Goal: Task Accomplishment & Management: Complete application form

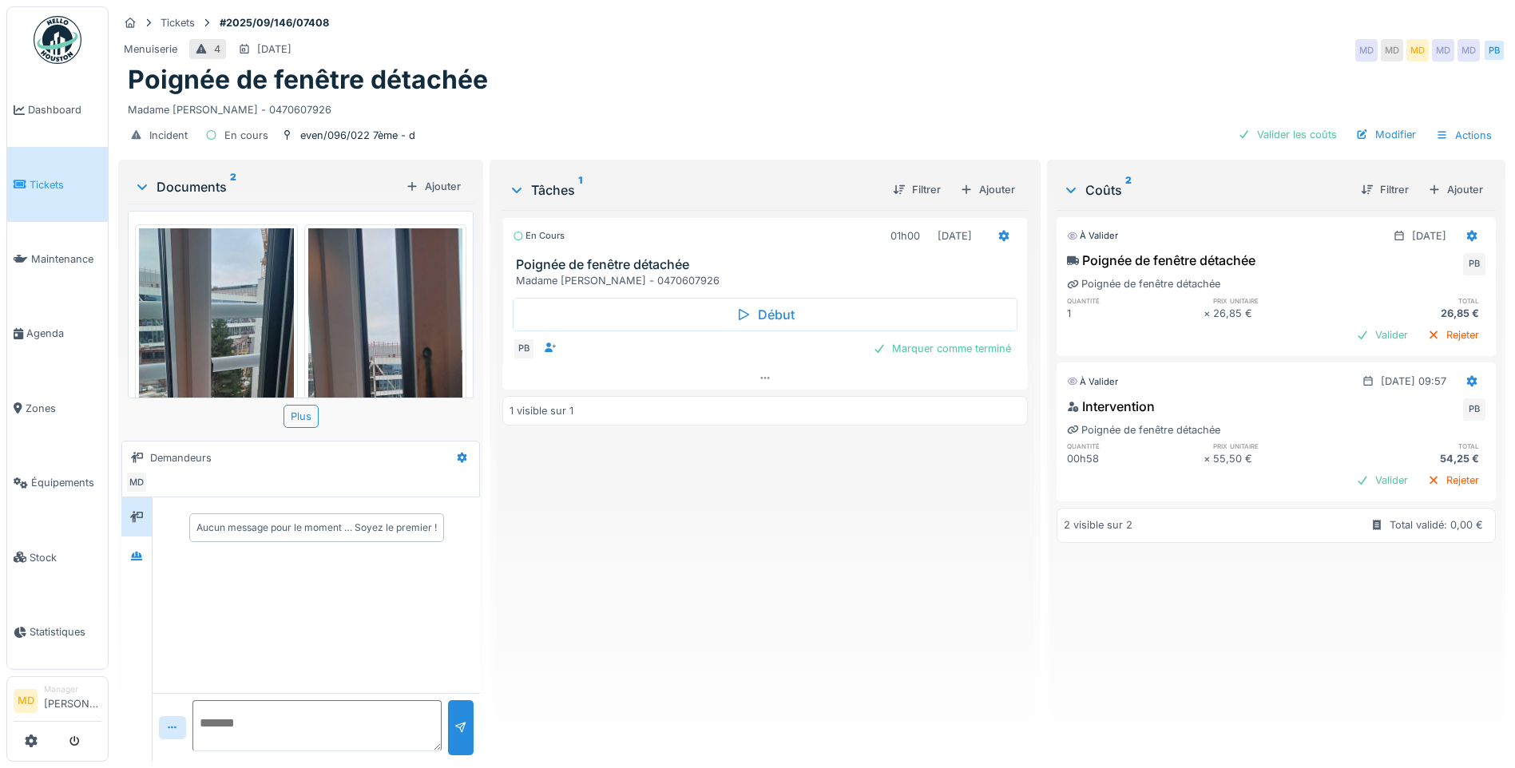
scroll to position [183, 0]
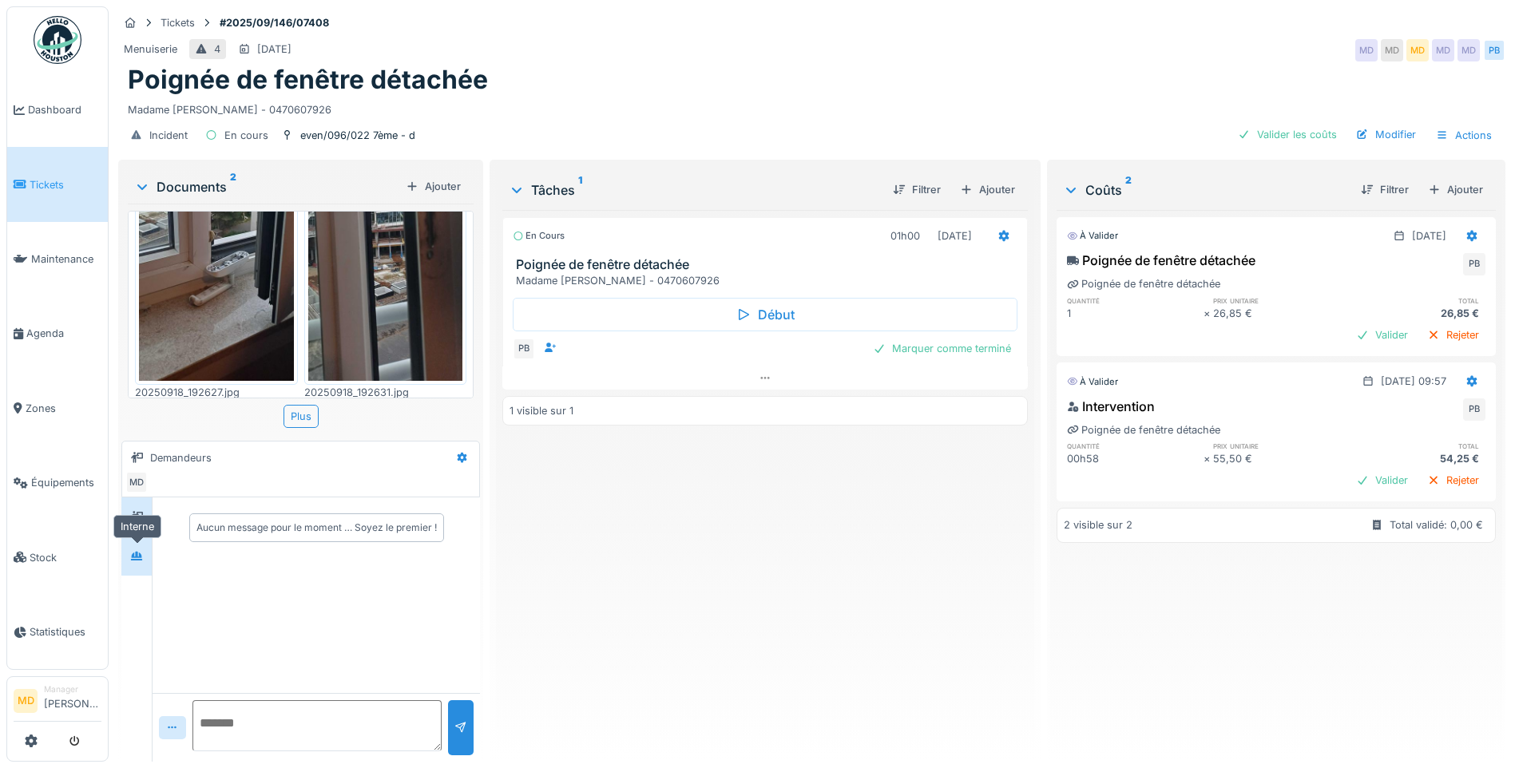
click at [139, 554] on icon at bounding box center [136, 556] width 13 height 10
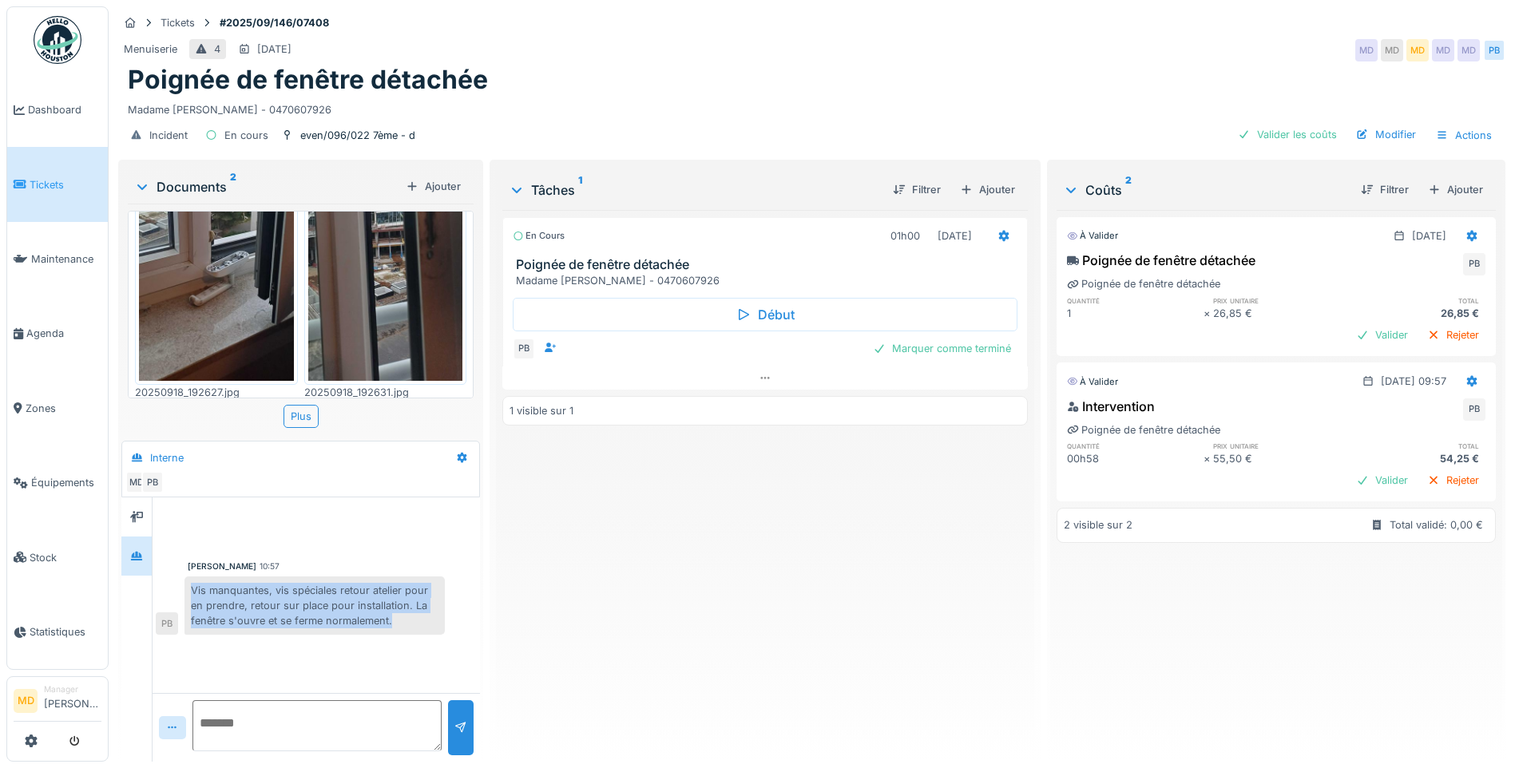
drag, startPoint x: 192, startPoint y: 587, endPoint x: 422, endPoint y: 629, distance: 232.9
click at [422, 583] on div "Vis manquantes, vis spéciales retour atelier pour en prendre, retour sur place …" at bounding box center [314, 606] width 260 height 59
drag, startPoint x: 422, startPoint y: 629, endPoint x: 352, endPoint y: 601, distance: 74.9
click at [376, 583] on div "Vis manquantes, vis spéciales retour atelier pour en prendre, retour sur place …" at bounding box center [314, 606] width 260 height 59
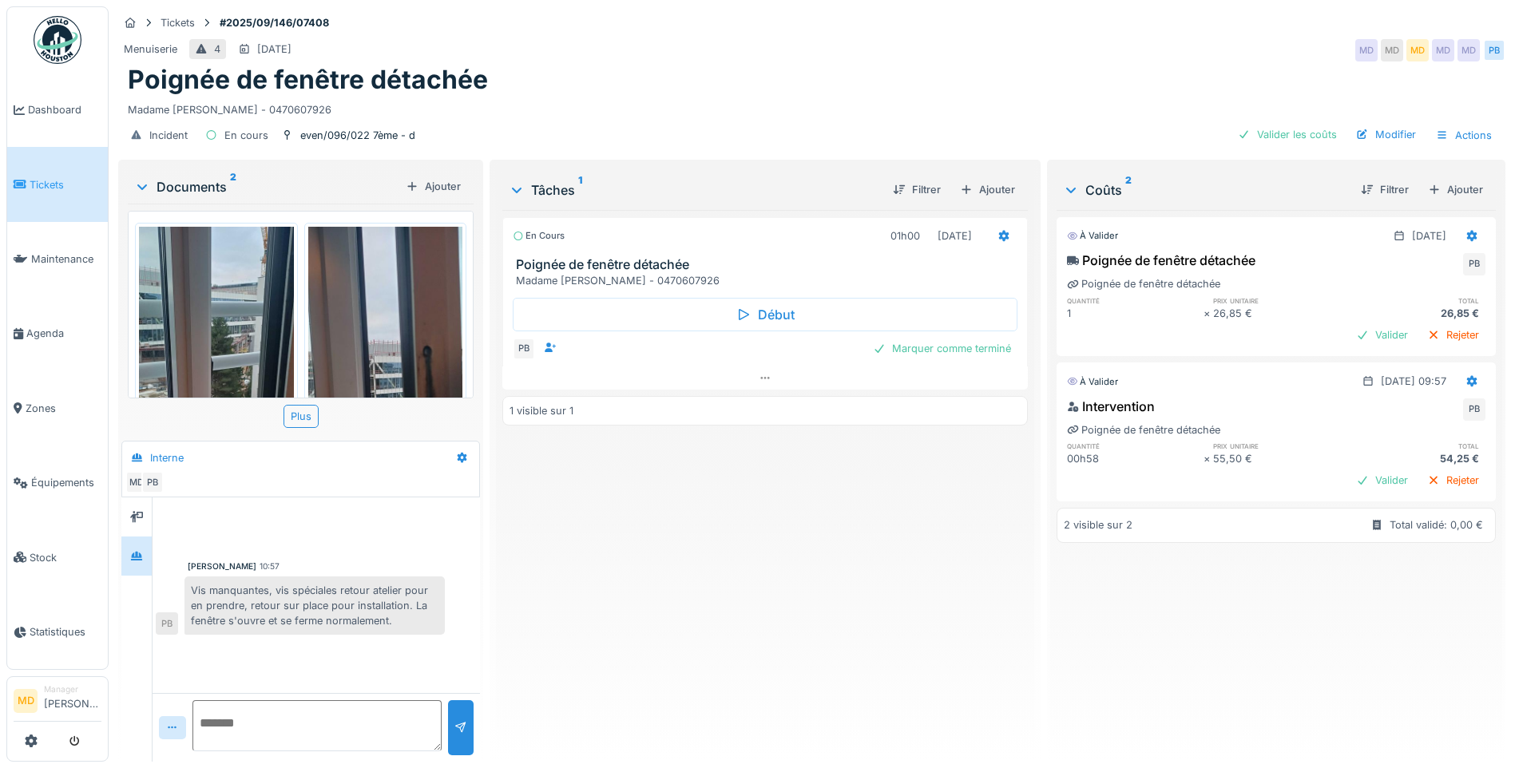
scroll to position [0, 0]
click at [936, 353] on div "Marquer comme terminé" at bounding box center [941, 349] width 151 height 22
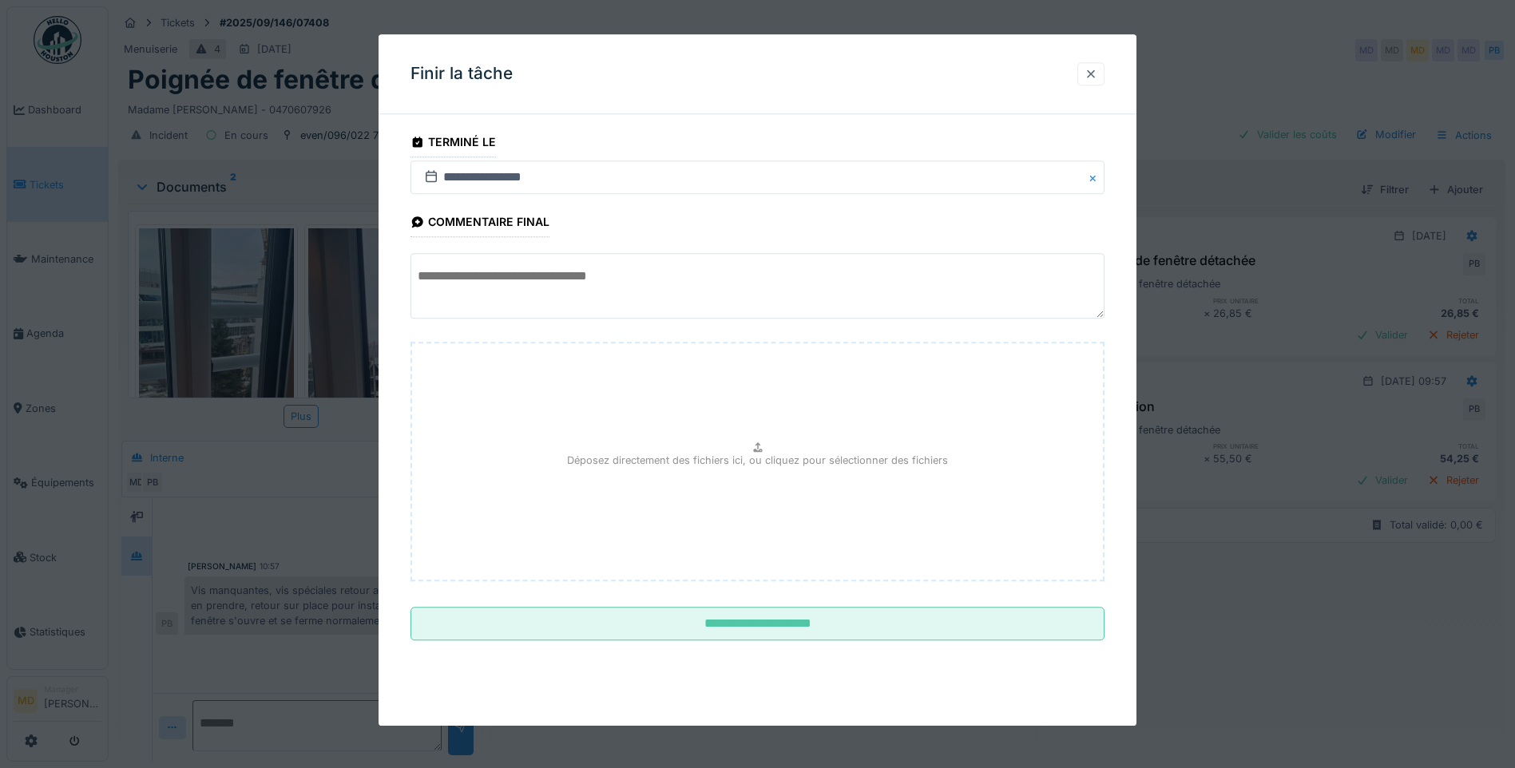
click at [1092, 75] on div at bounding box center [1091, 73] width 13 height 15
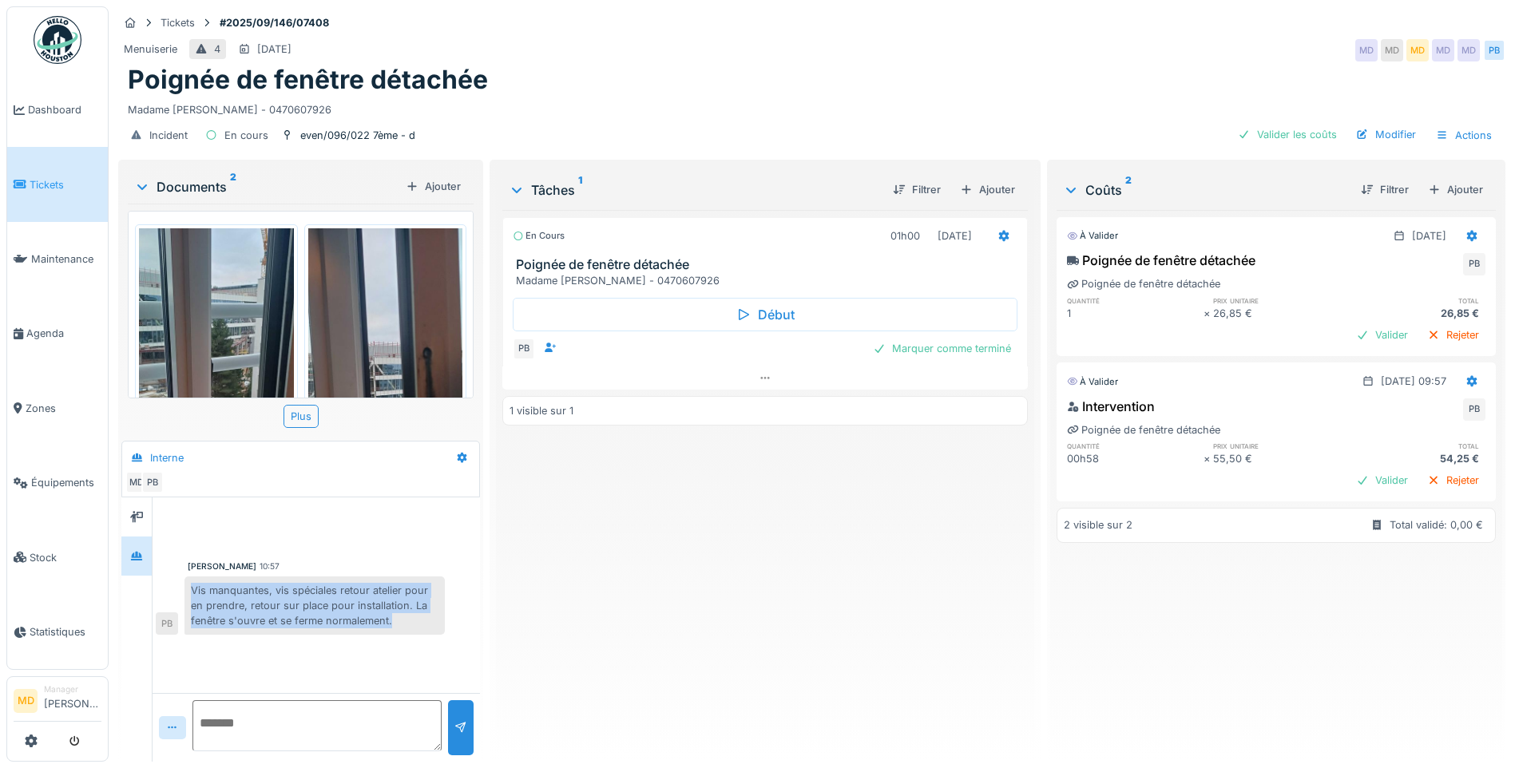
drag, startPoint x: 193, startPoint y: 585, endPoint x: 400, endPoint y: 623, distance: 210.4
click at [400, 583] on div "Vis manquantes, vis spéciales retour atelier pour en prendre, retour sur place …" at bounding box center [314, 606] width 260 height 59
drag, startPoint x: 400, startPoint y: 623, endPoint x: 347, endPoint y: 605, distance: 56.3
copy div "Vis manquantes, vis spéciales retour atelier pour en prendre, retour sur place …"
click at [969, 343] on div "Marquer comme terminé" at bounding box center [941, 349] width 151 height 22
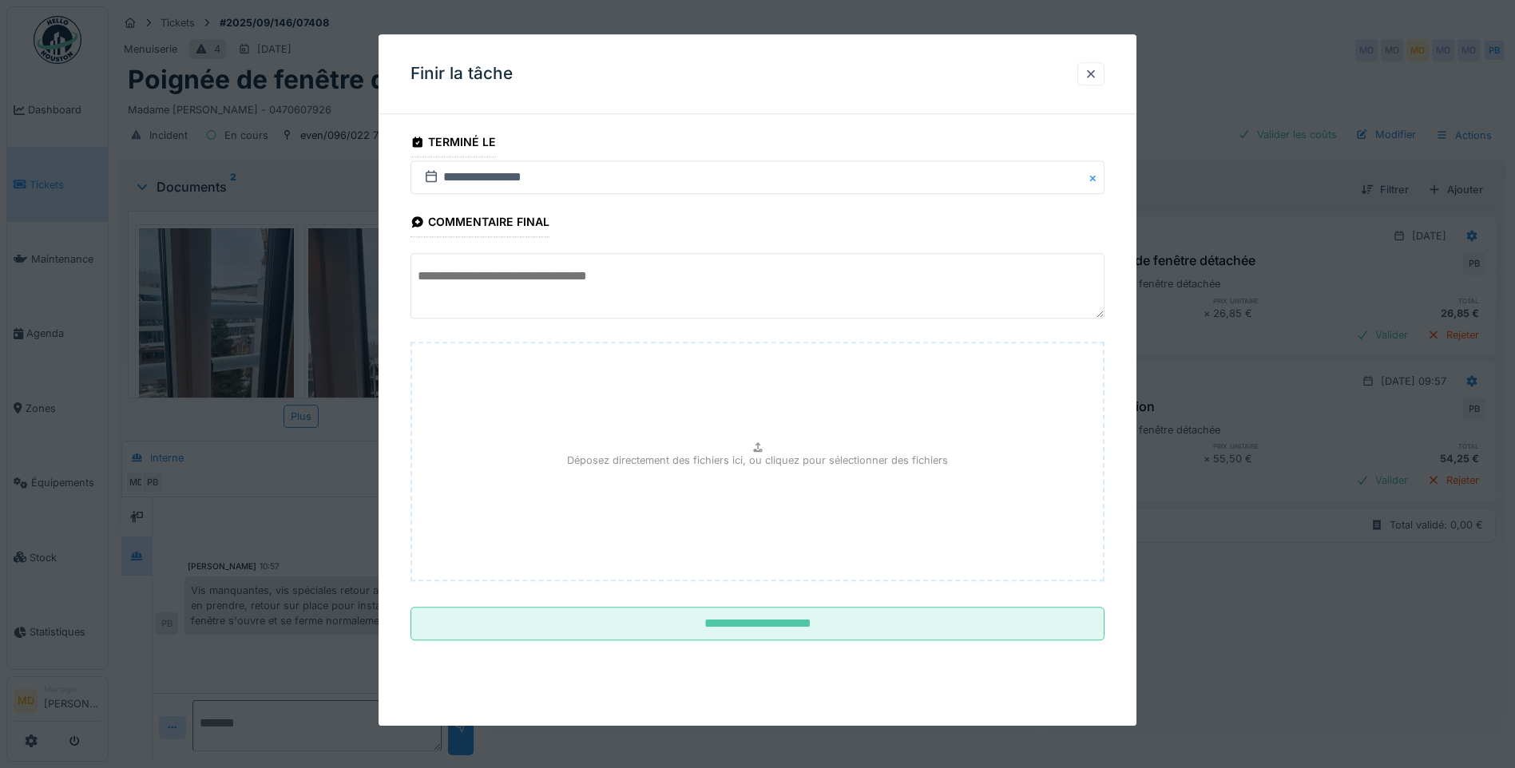
click at [534, 290] on textarea at bounding box center [757, 286] width 694 height 65
paste textarea "**********"
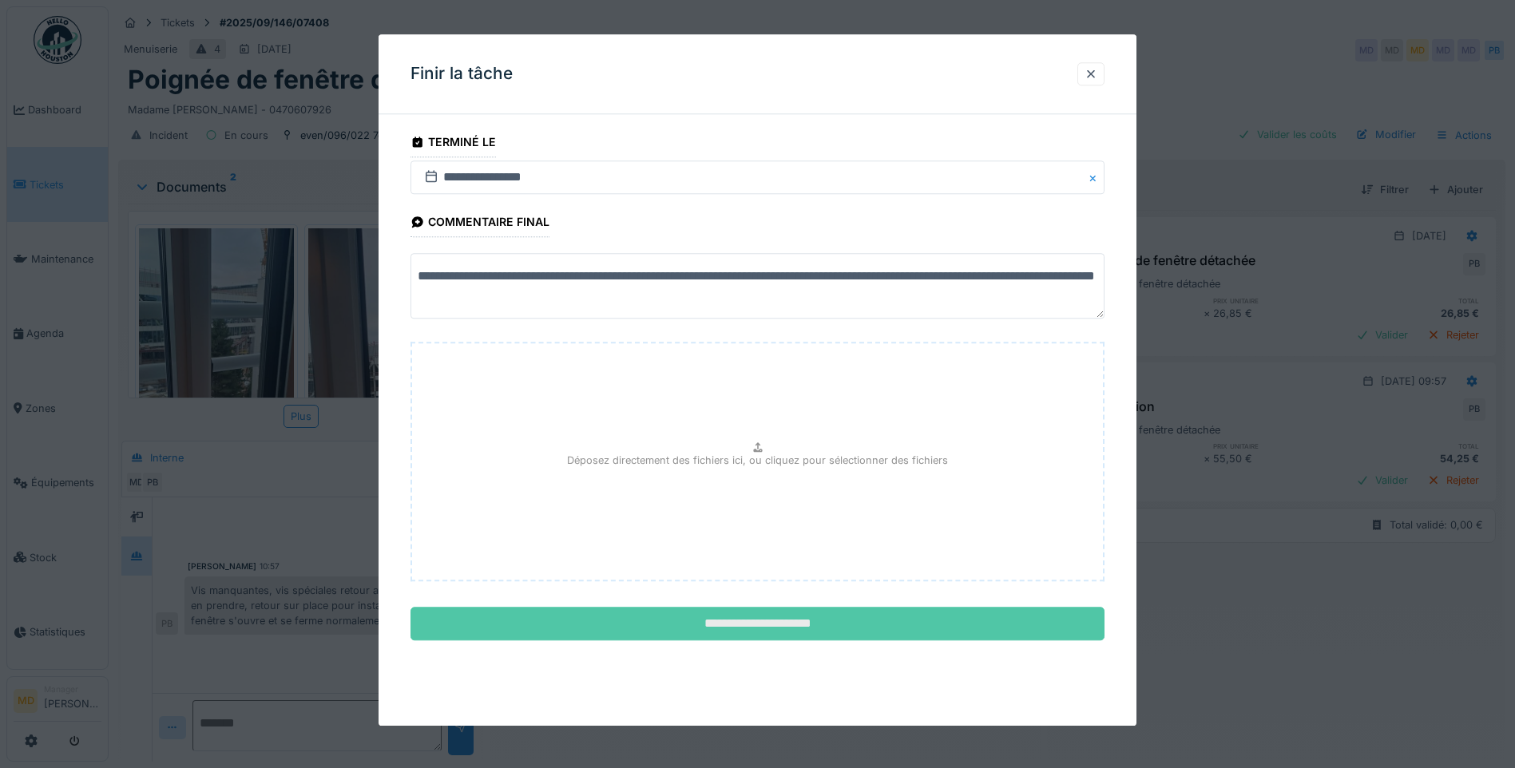
type textarea "**********"
click at [685, 583] on input "**********" at bounding box center [757, 625] width 694 height 34
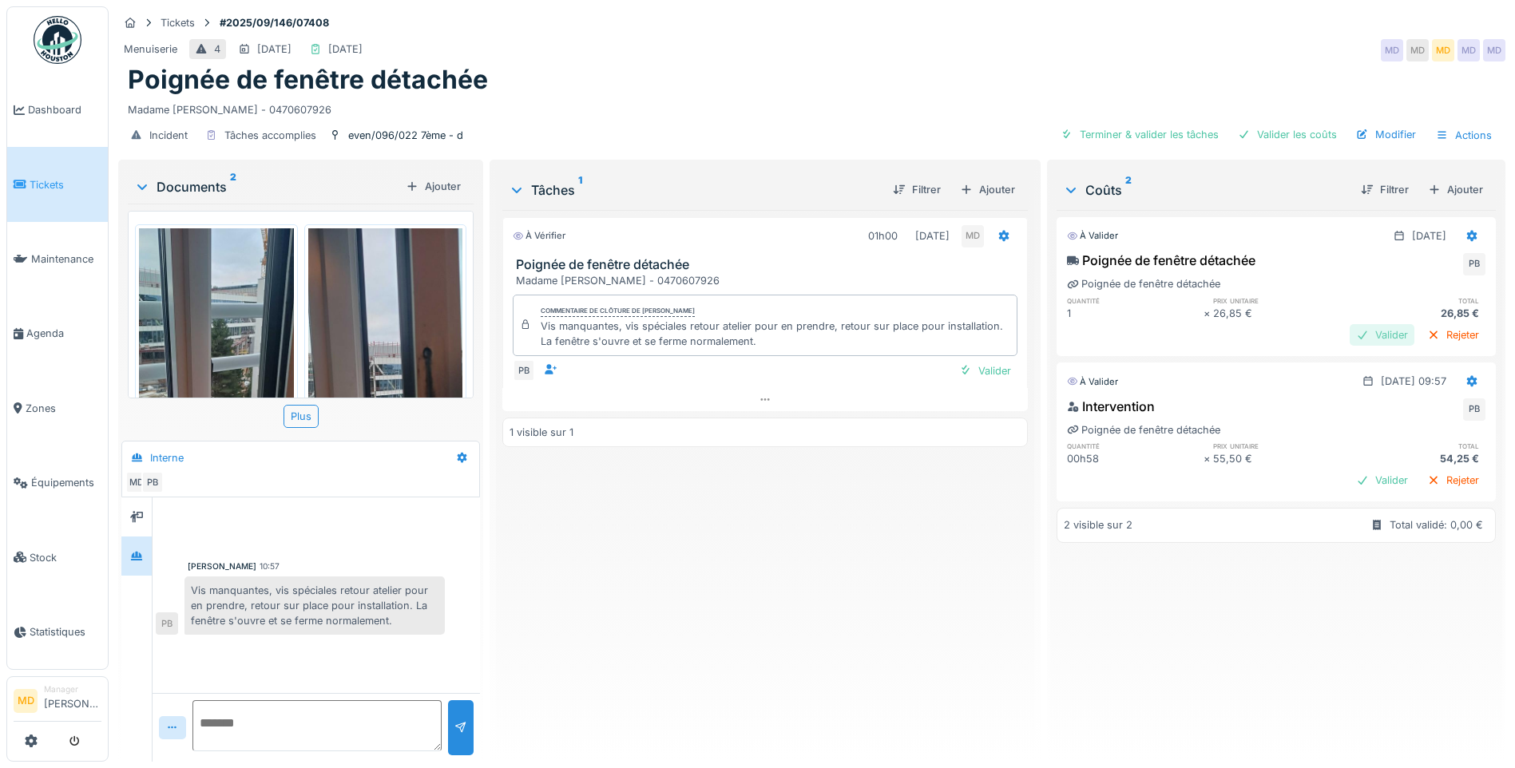
click at [1195, 330] on div "Valider" at bounding box center [1382, 335] width 65 height 22
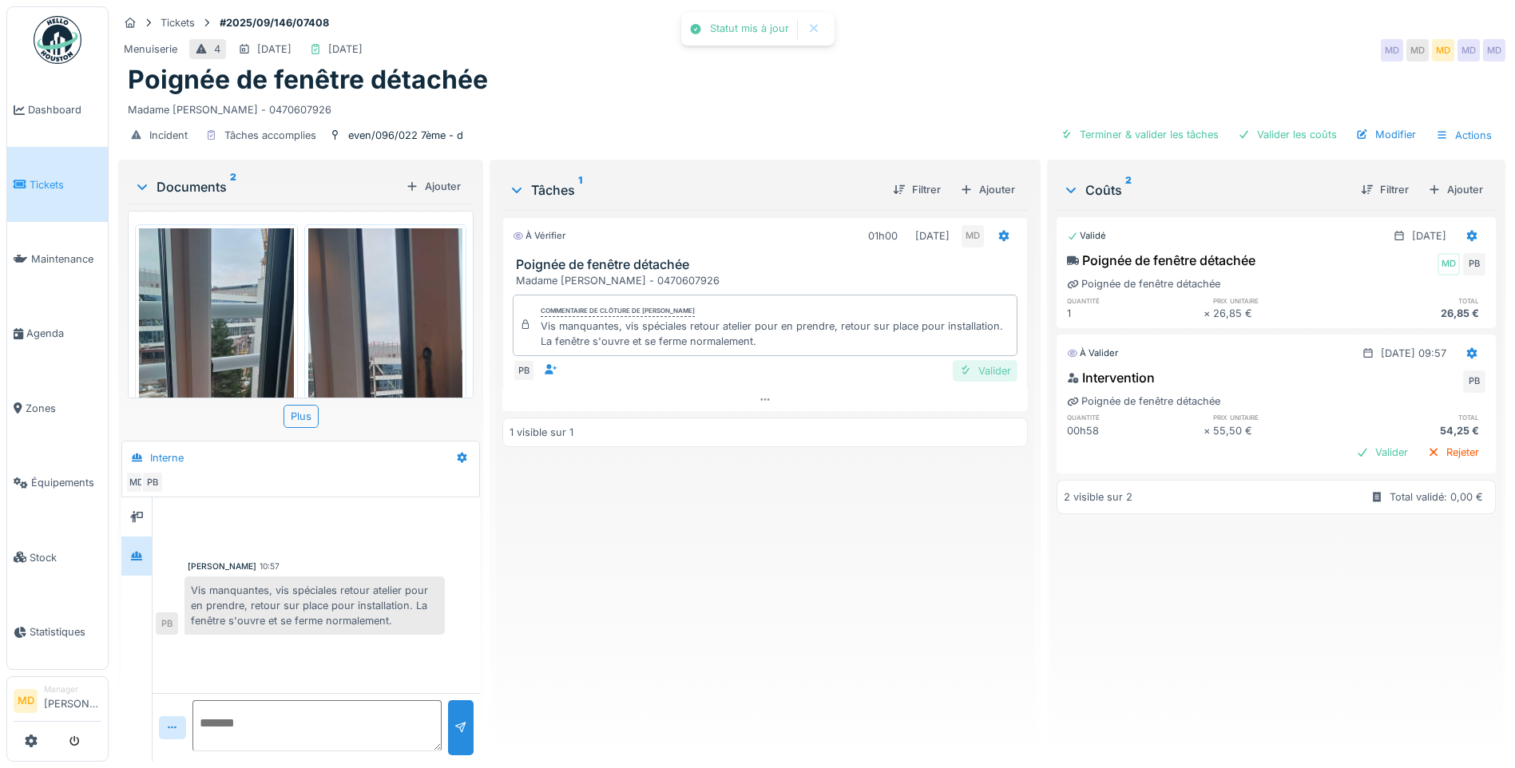
click at [983, 371] on div "Valider" at bounding box center [985, 371] width 65 height 22
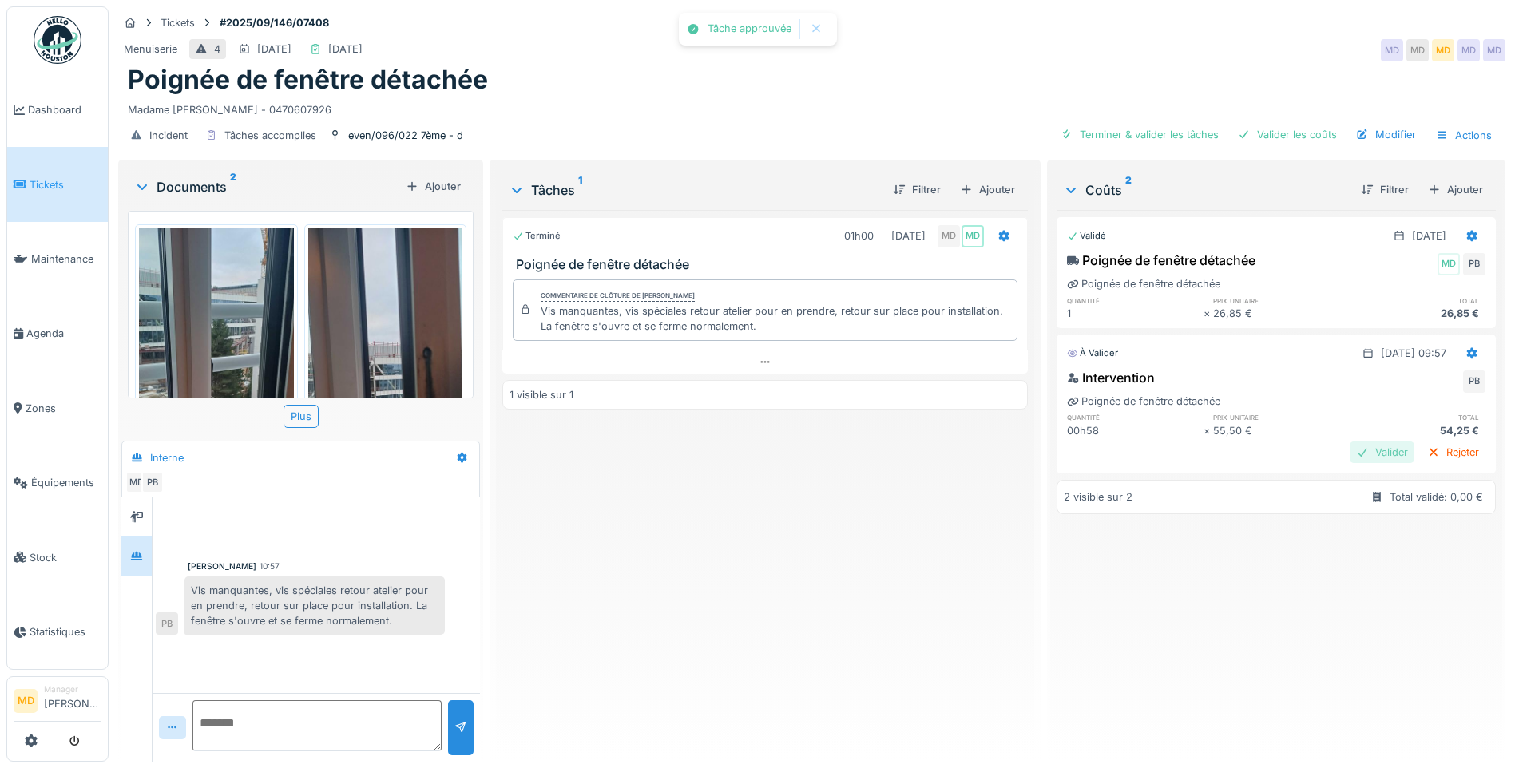
click at [1195, 446] on div "Valider" at bounding box center [1382, 453] width 65 height 22
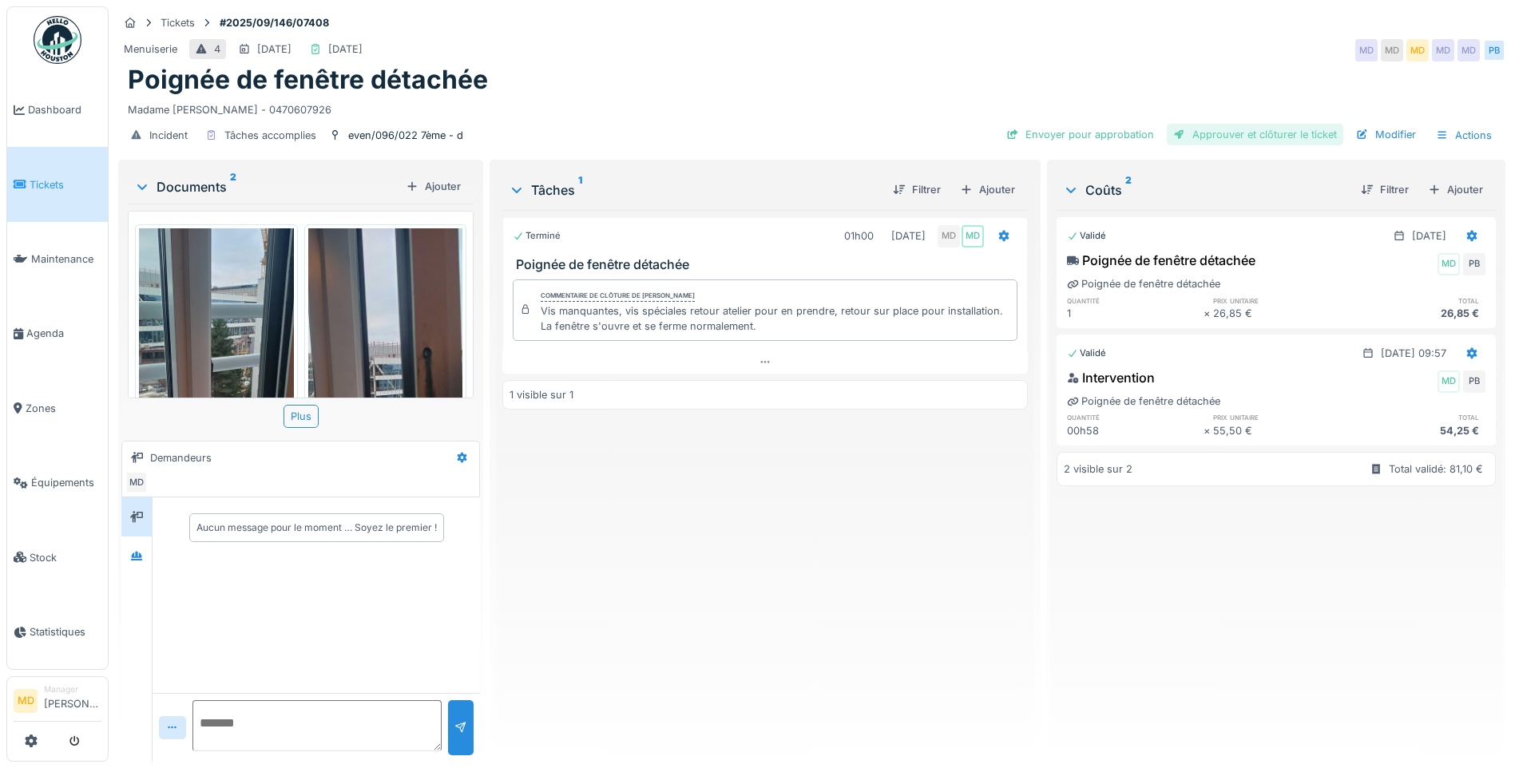
click at [1243, 131] on div "Approuver et clôturer le ticket" at bounding box center [1255, 135] width 176 height 22
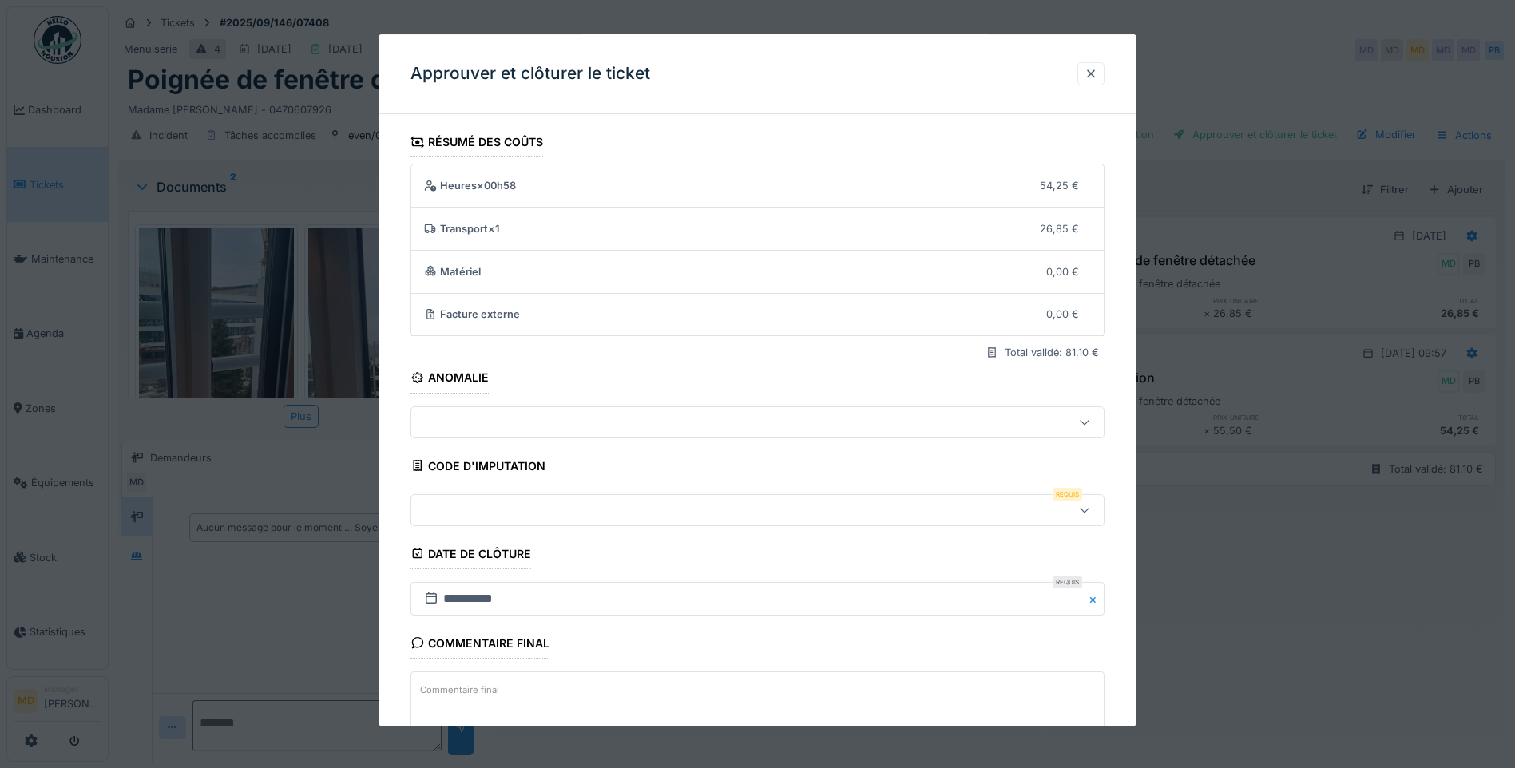
click at [502, 510] on div at bounding box center [717, 511] width 598 height 18
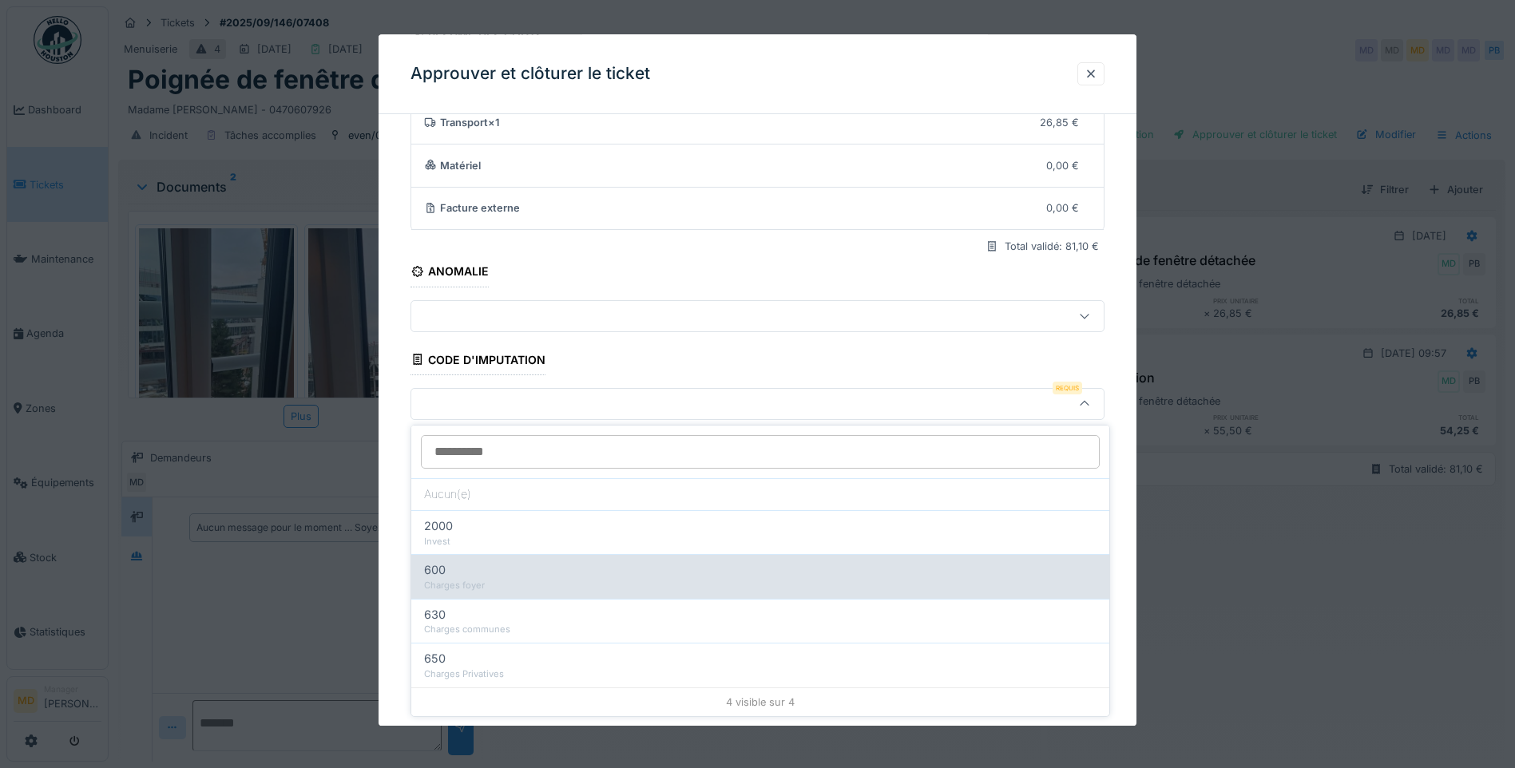
click at [489, 586] on div "Charges foyer" at bounding box center [760, 586] width 672 height 14
type input "***"
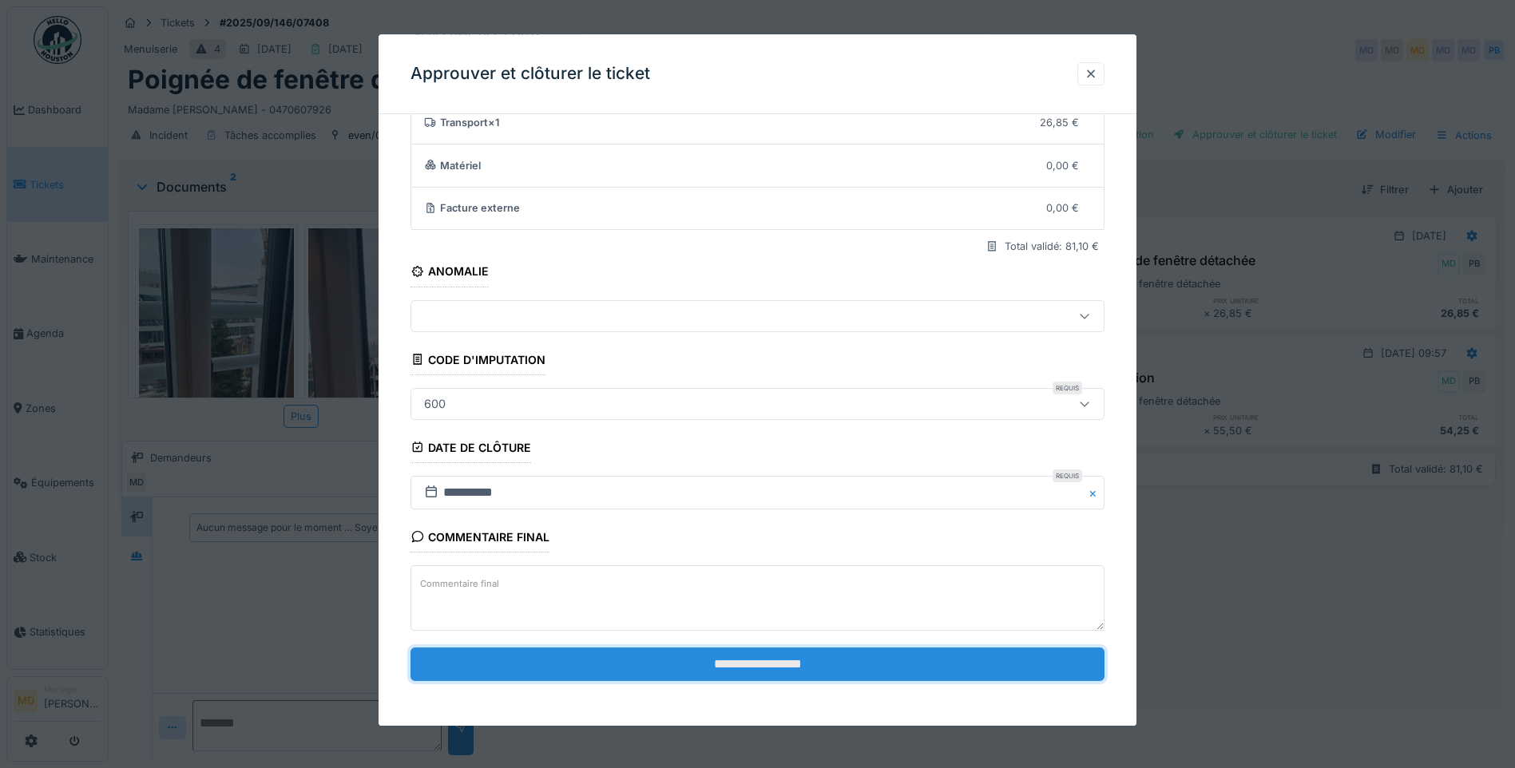
click at [653, 668] on input "**********" at bounding box center [757, 665] width 694 height 34
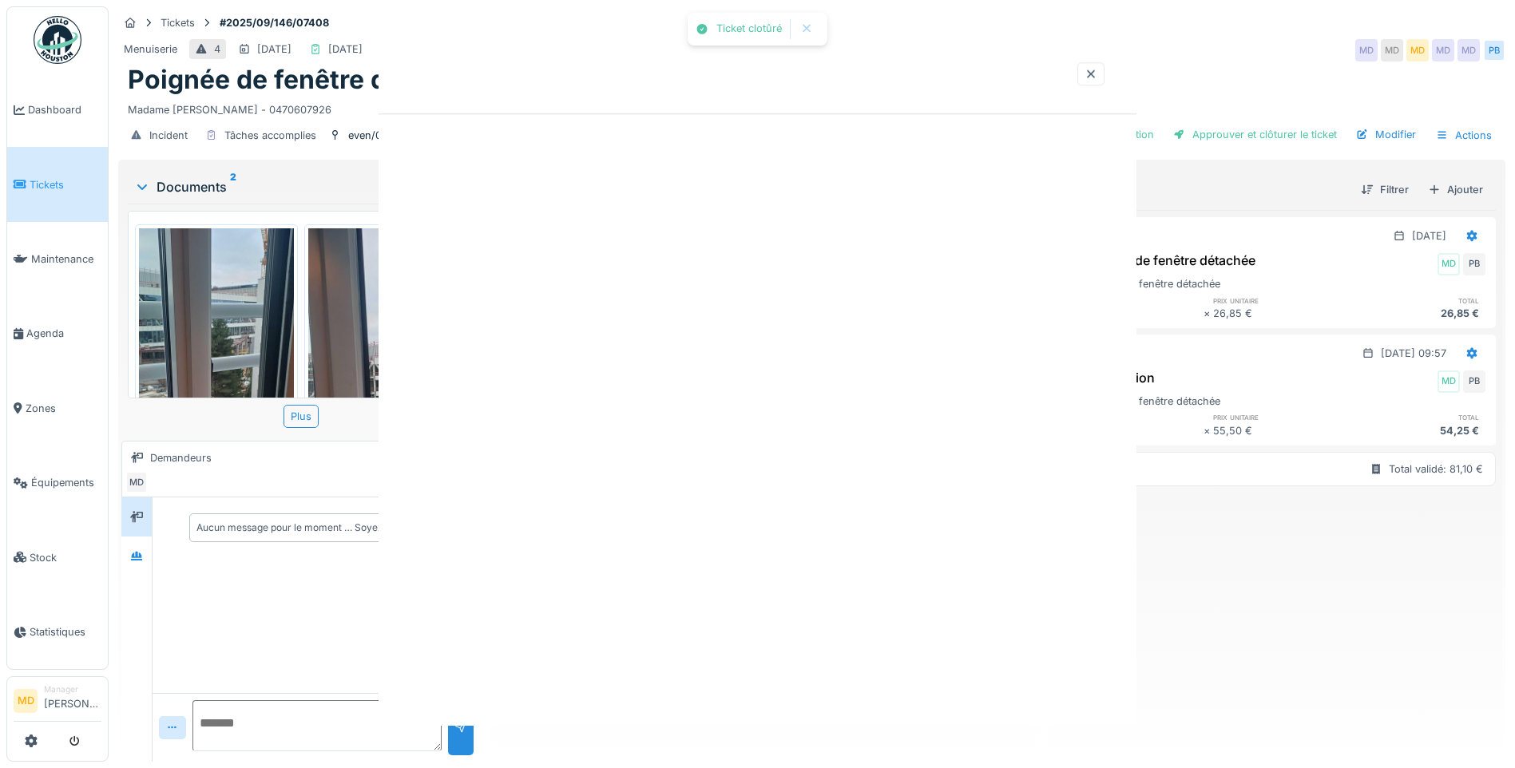
scroll to position [0, 0]
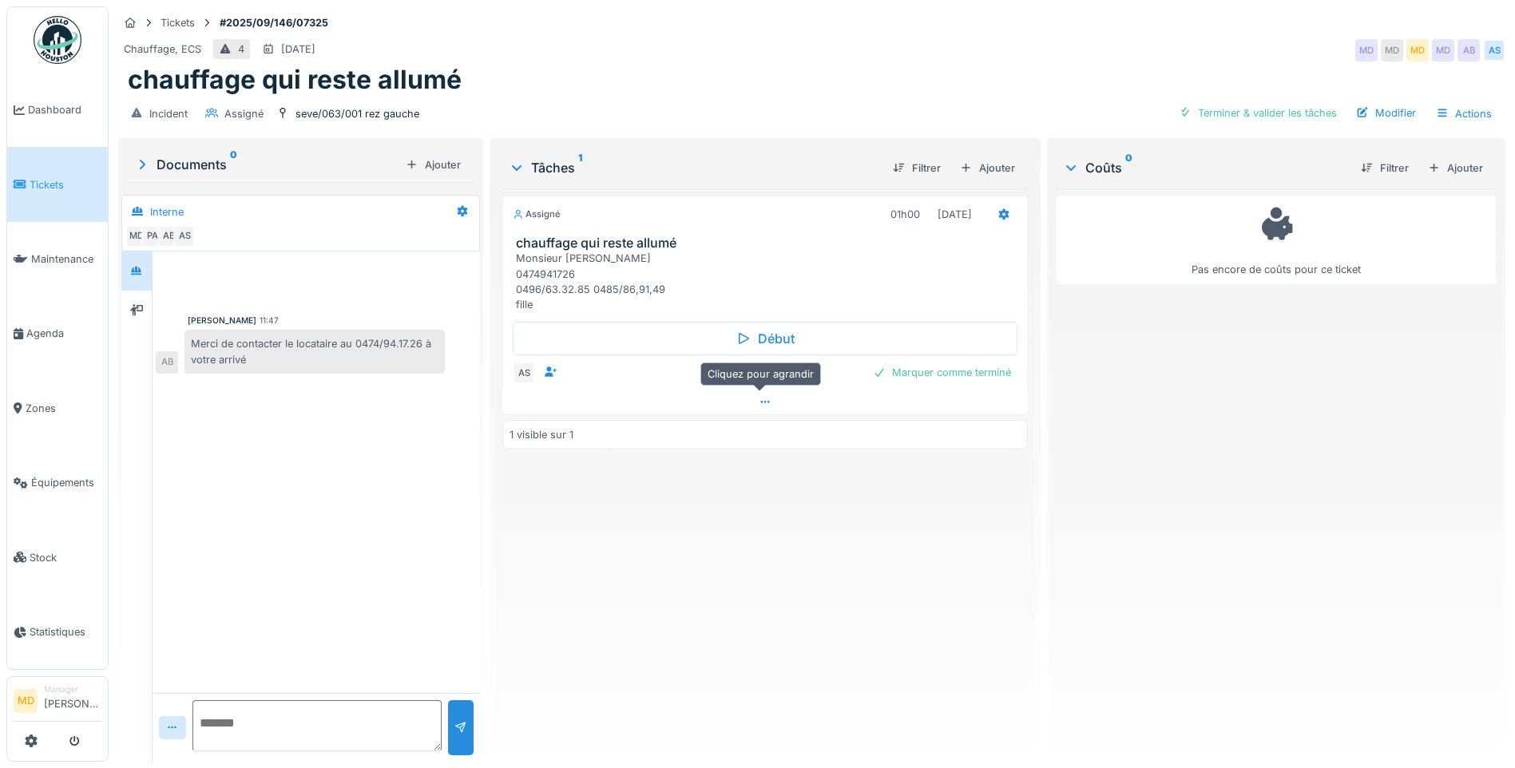
click at [759, 407] on div at bounding box center [764, 402] width 525 height 23
